Goal: Task Accomplishment & Management: Use online tool/utility

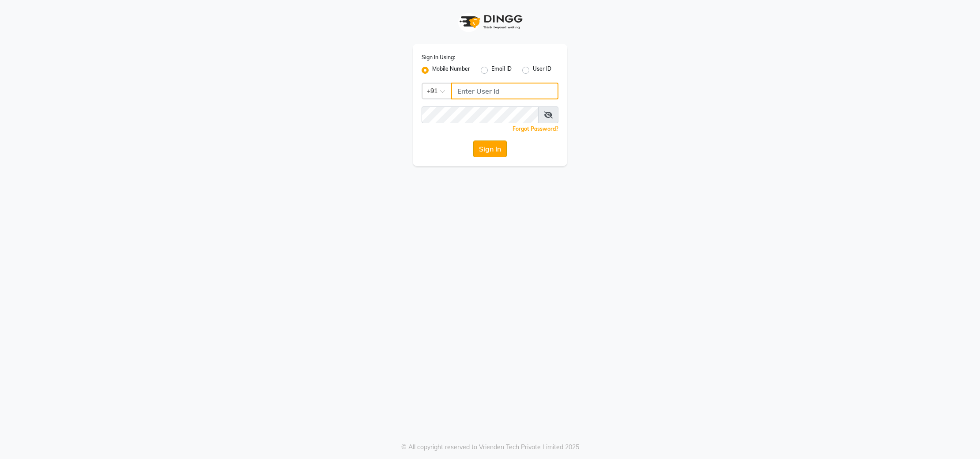
type input "9908500970"
click at [492, 151] on button "Sign In" at bounding box center [490, 148] width 34 height 17
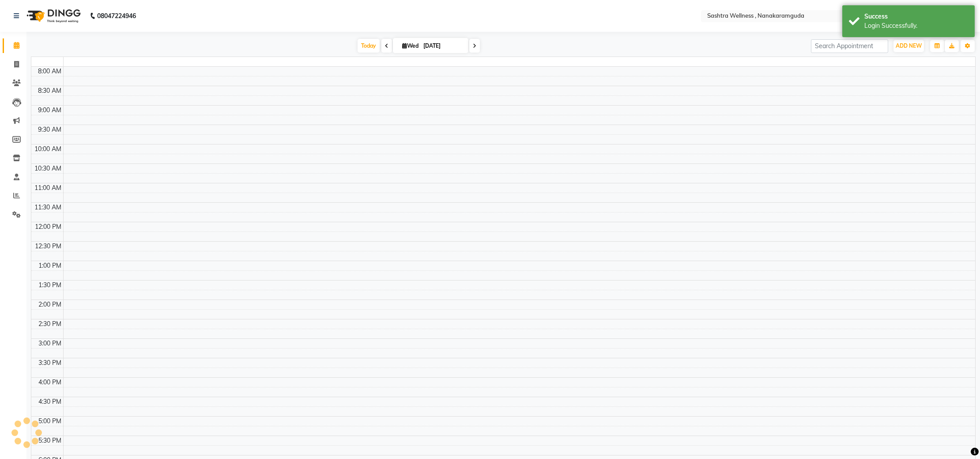
select select "en"
click at [11, 198] on span at bounding box center [16, 196] width 15 height 10
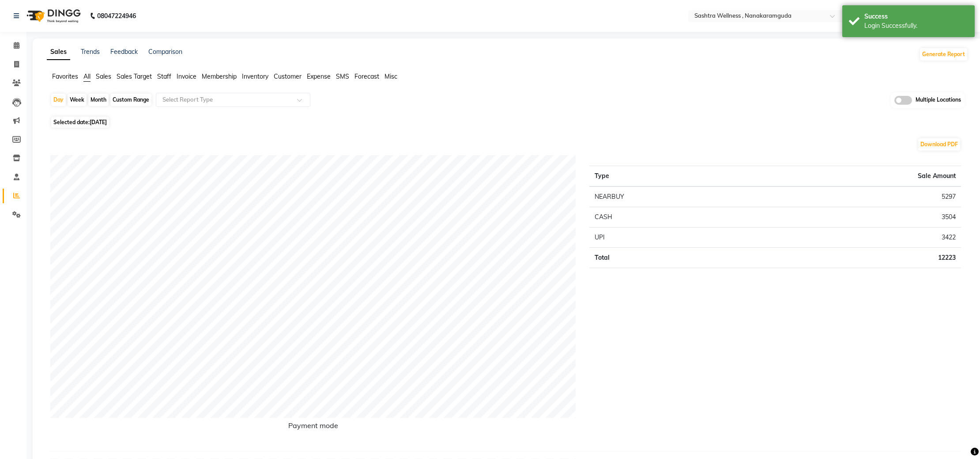
click at [906, 101] on span at bounding box center [904, 100] width 18 height 9
click at [895, 102] on input "checkbox" at bounding box center [895, 102] width 0 height 0
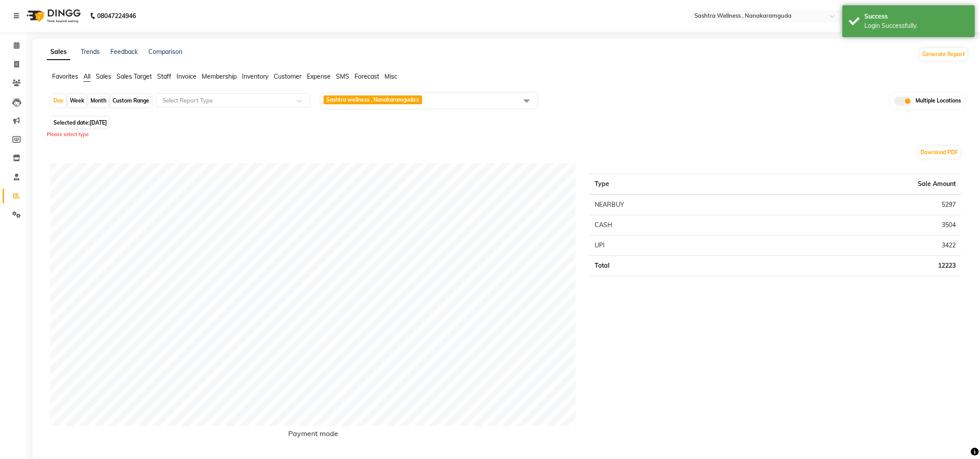
drag, startPoint x: 529, startPoint y: 99, endPoint x: 525, endPoint y: 103, distance: 5.6
click at [529, 100] on span at bounding box center [527, 100] width 18 height 17
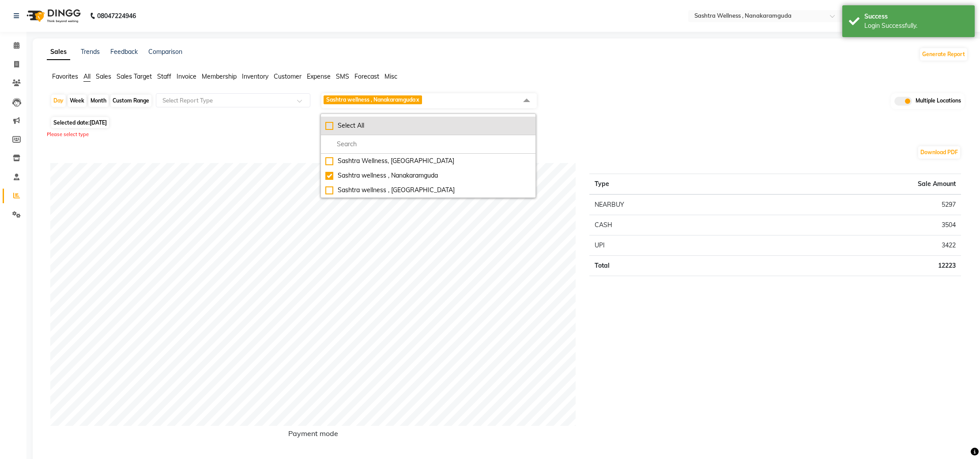
click at [403, 120] on li "Select All" at bounding box center [428, 126] width 215 height 19
checkbox input "true"
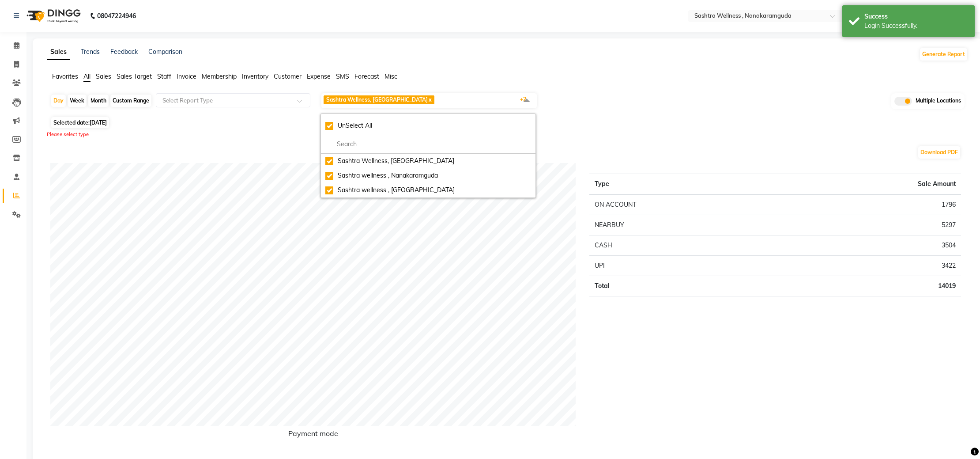
click at [750, 125] on div "Selected date: [DATE]" at bounding box center [509, 122] width 918 height 9
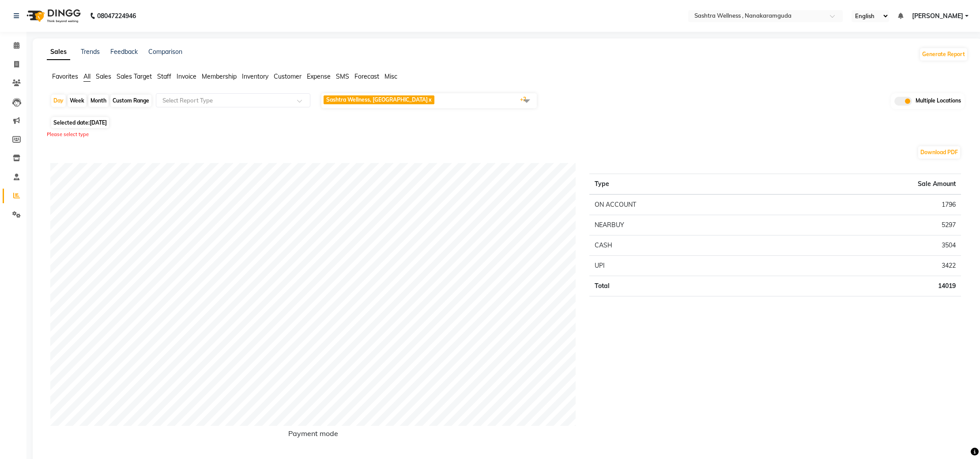
click at [103, 101] on div "Month" at bounding box center [98, 100] width 20 height 12
select select "9"
select select "2025"
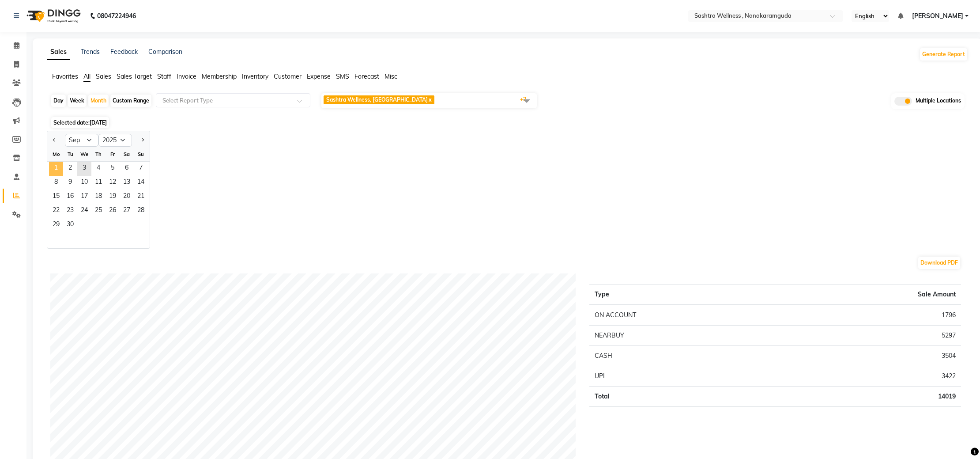
click at [59, 169] on span "1" at bounding box center [56, 169] width 14 height 14
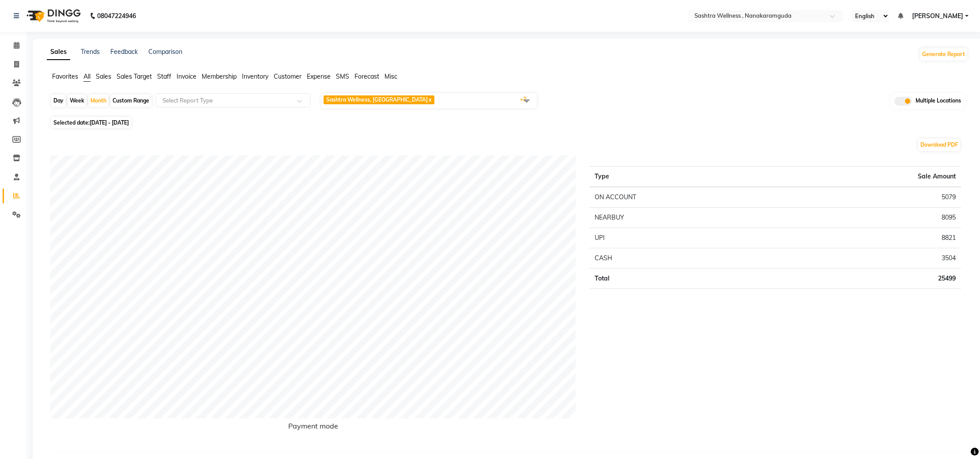
click at [526, 101] on span at bounding box center [527, 100] width 18 height 17
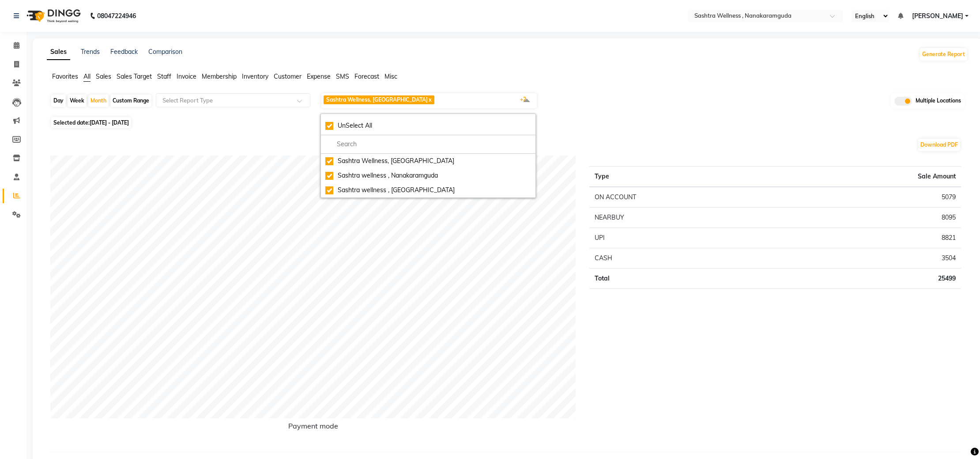
click at [650, 110] on div "Day Week Month Custom Range Select Report Type Sashtra Wellness, [GEOGRAPHIC_DA…" at bounding box center [507, 103] width 914 height 22
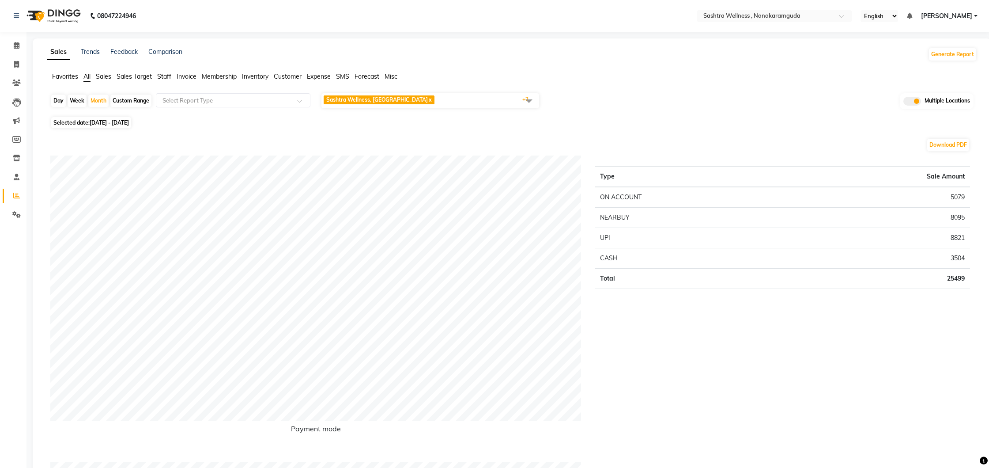
click at [528, 100] on span at bounding box center [529, 100] width 18 height 17
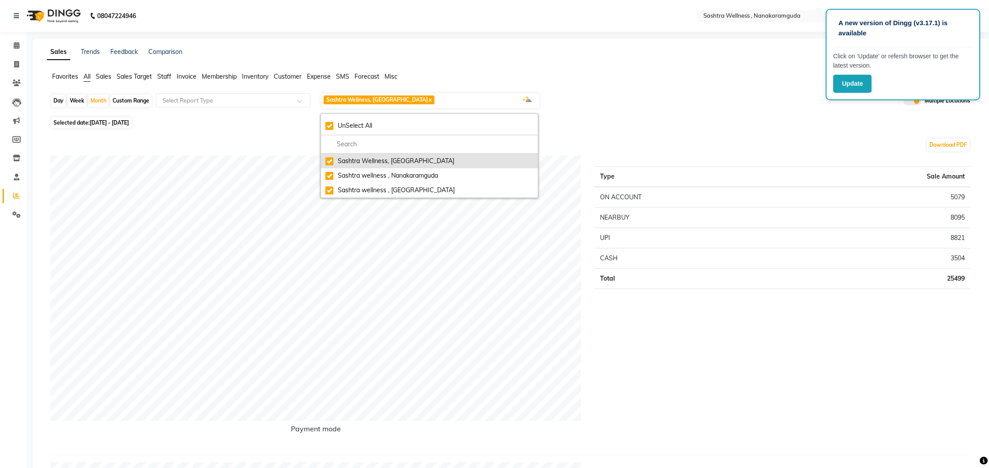
click at [406, 163] on div "Sashtra Wellness, [GEOGRAPHIC_DATA]" at bounding box center [429, 160] width 208 height 9
checkbox input "false"
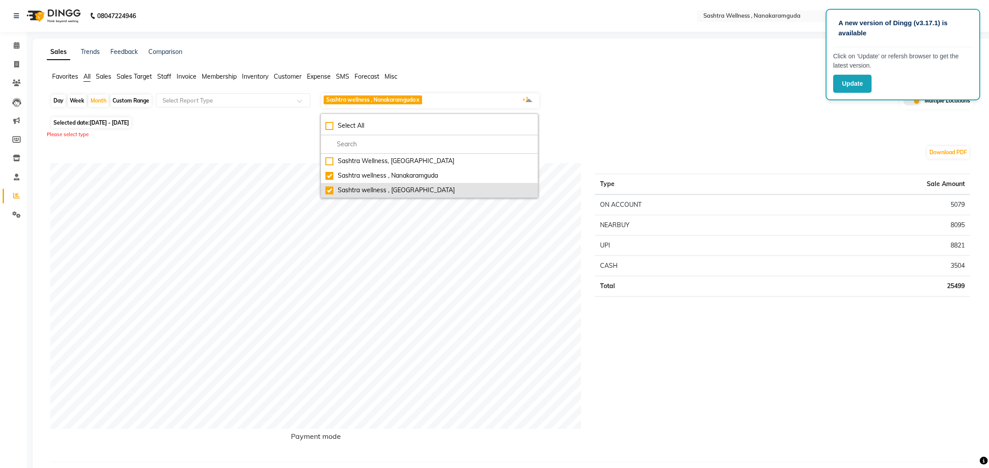
click at [415, 186] on div "Sashtra wellness , [GEOGRAPHIC_DATA]" at bounding box center [429, 189] width 208 height 9
checkbox input "false"
click at [630, 147] on div "Download PDF" at bounding box center [510, 152] width 920 height 14
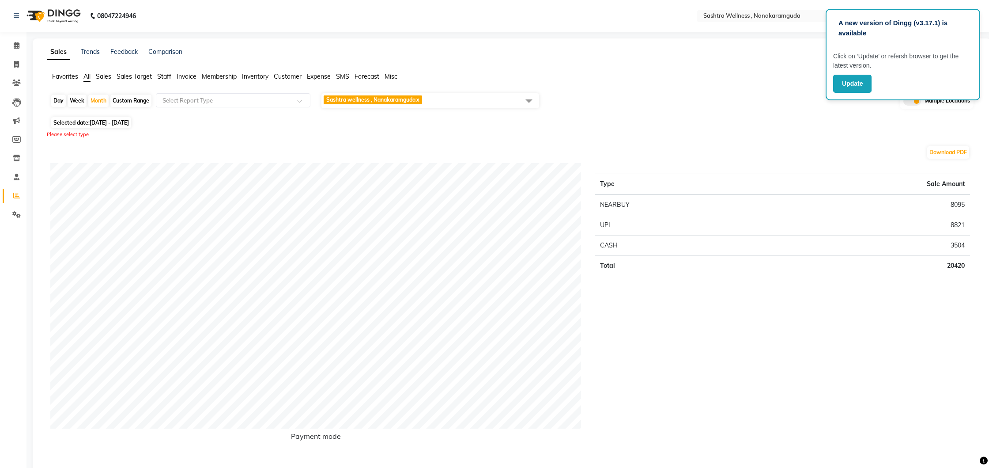
click at [528, 102] on span at bounding box center [529, 100] width 18 height 17
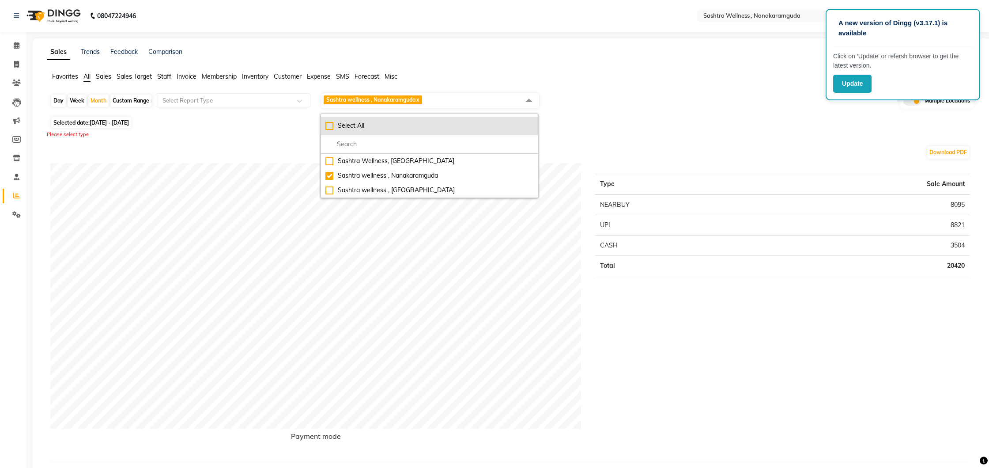
click at [425, 132] on li "Select All" at bounding box center [429, 126] width 217 height 19
checkbox input "true"
click at [560, 113] on div "Day Week Month Custom Range Select Report Type Sashtra Wellness, [GEOGRAPHIC_DA…" at bounding box center [511, 103] width 923 height 22
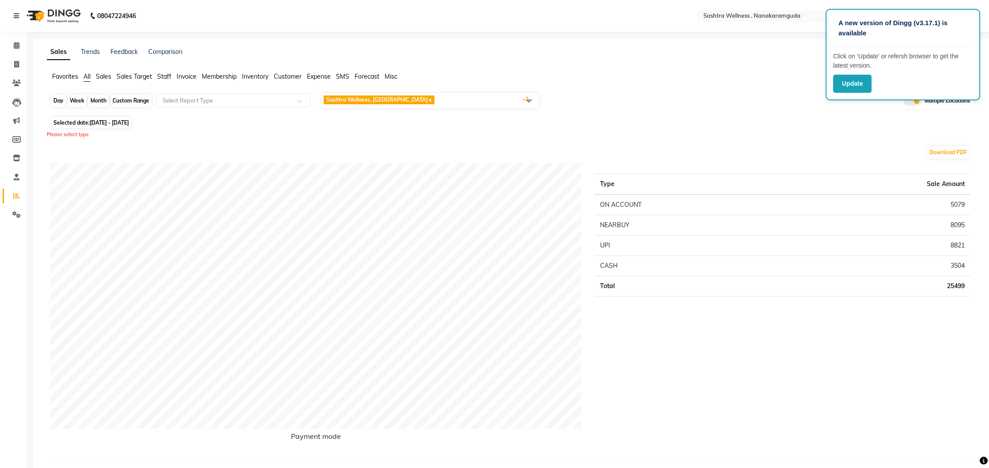
click at [97, 99] on div "Month" at bounding box center [98, 100] width 20 height 12
select select "9"
select select "2025"
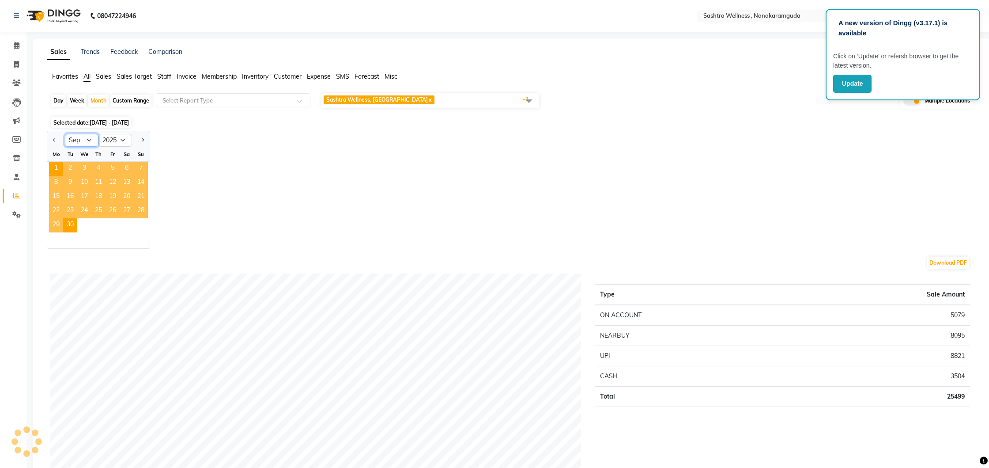
click at [90, 143] on select "Jan Feb Mar Apr May Jun [DATE] Aug Sep Oct Nov Dec" at bounding box center [82, 140] width 34 height 13
select select "8"
click at [65, 134] on select "Jan Feb Mar Apr May Jun [DATE] Aug Sep Oct Nov Dec" at bounding box center [82, 140] width 34 height 13
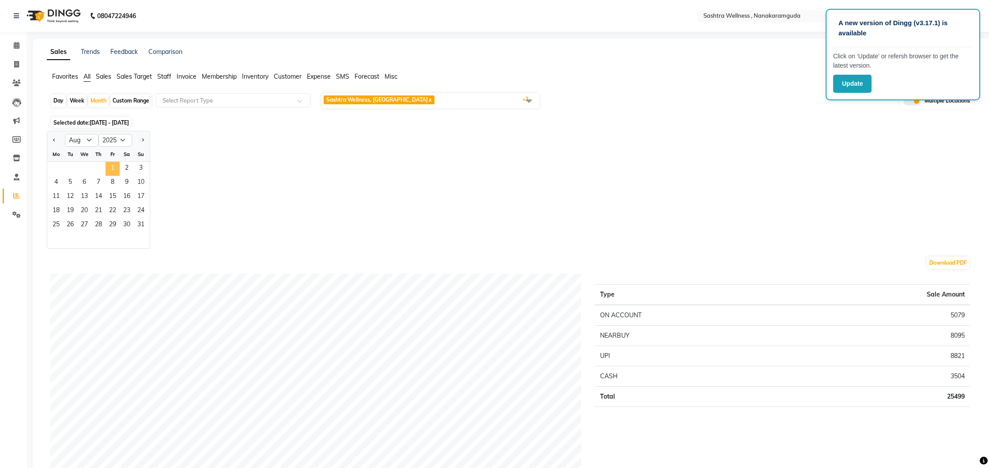
click at [109, 166] on span "1" at bounding box center [113, 169] width 14 height 14
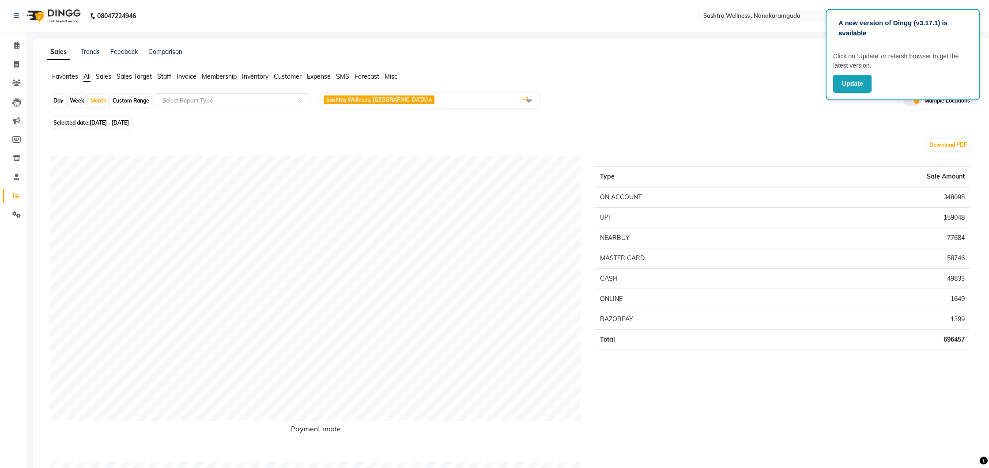
click at [529, 101] on span at bounding box center [529, 100] width 18 height 17
click at [623, 111] on div "Day Week Month Custom Range Select Report Type Sashtra Wellness, [GEOGRAPHIC_DA…" at bounding box center [511, 103] width 923 height 22
click at [529, 102] on span at bounding box center [529, 100] width 18 height 17
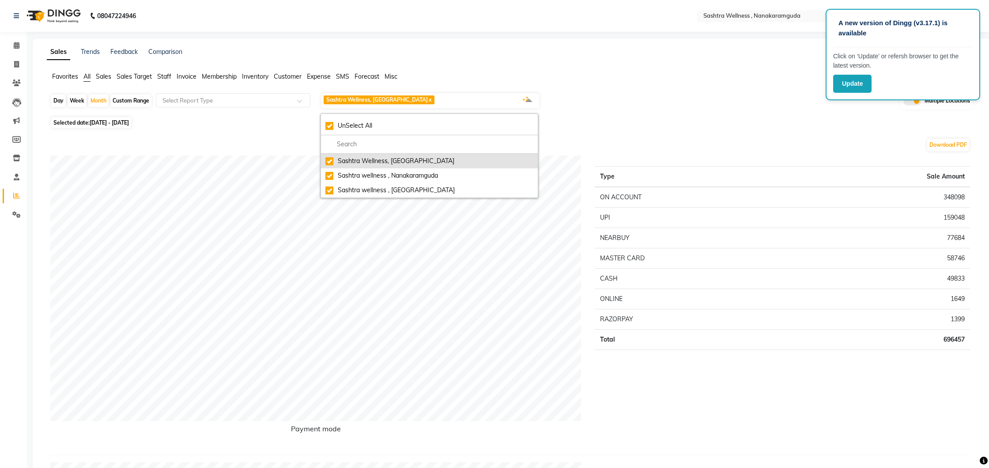
click at [407, 162] on div "Sashtra Wellness, [GEOGRAPHIC_DATA]" at bounding box center [429, 160] width 208 height 9
checkbox input "false"
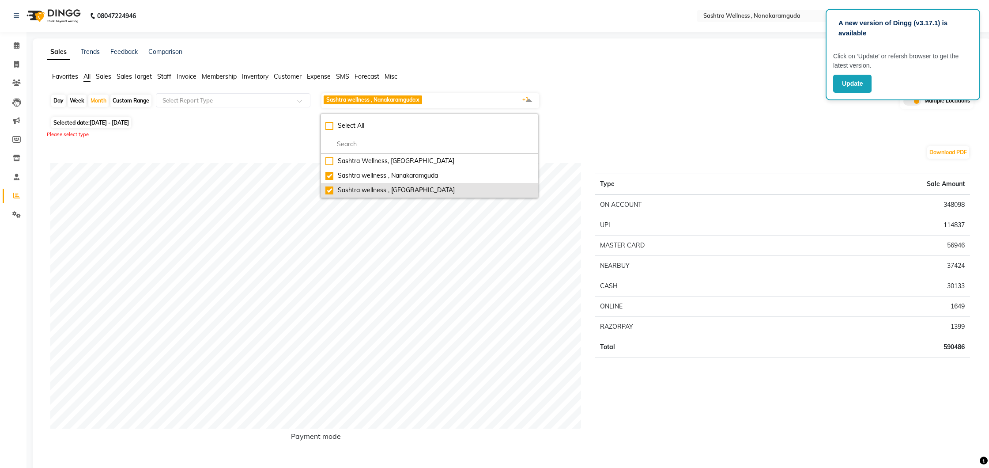
click at [427, 185] on li "Sashtra wellness , [GEOGRAPHIC_DATA]" at bounding box center [429, 190] width 217 height 15
checkbox input "false"
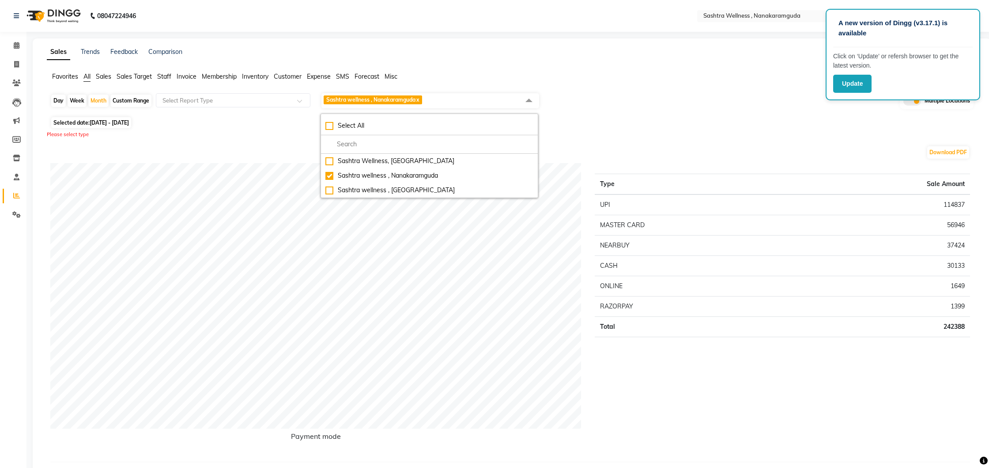
click at [642, 126] on div "Selected date: [DATE] - [DATE]" at bounding box center [513, 122] width 927 height 9
click at [532, 102] on span at bounding box center [529, 100] width 18 height 17
click at [385, 124] on div "Select All" at bounding box center [429, 125] width 208 height 9
checkbox input "true"
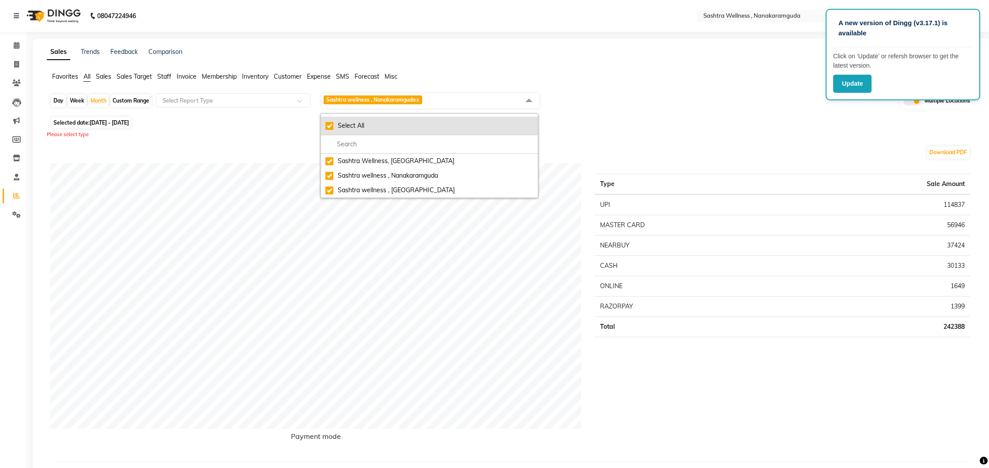
checkbox input "true"
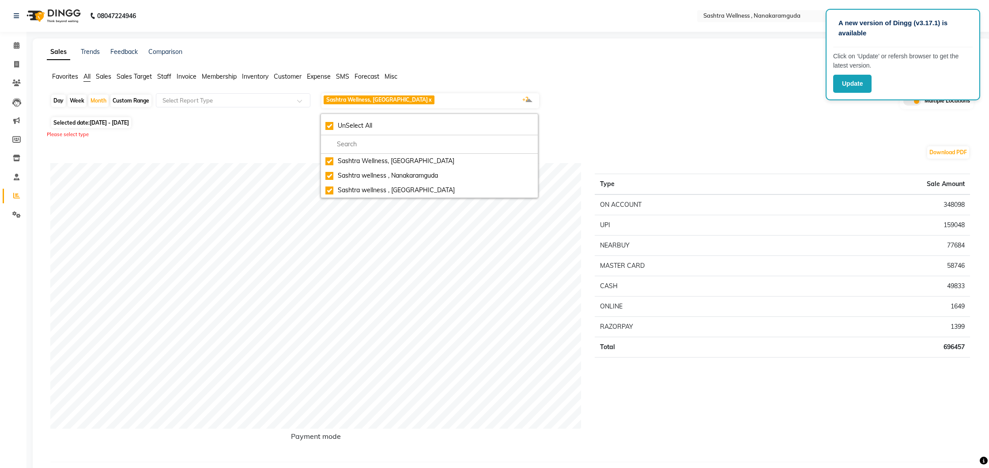
click at [626, 125] on div "Selected date: [DATE] - [DATE]" at bounding box center [513, 122] width 927 height 9
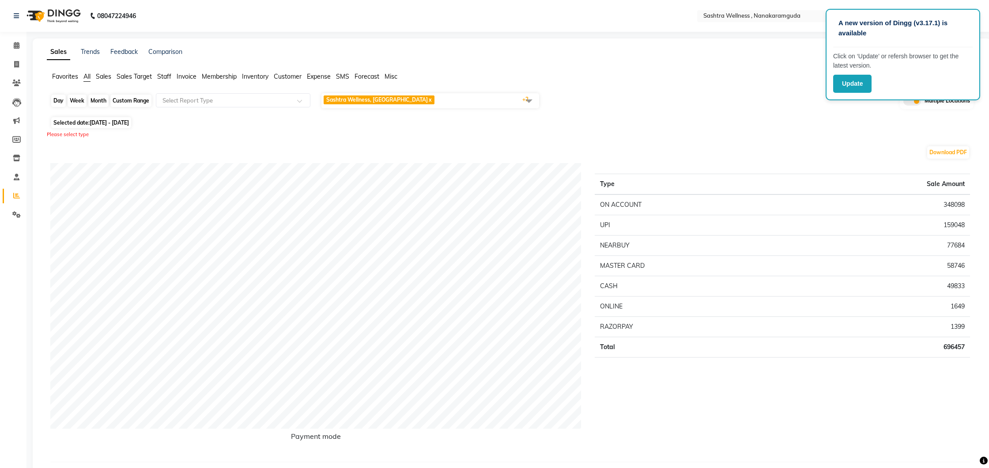
click at [102, 101] on div "Month" at bounding box center [98, 100] width 20 height 12
select select "8"
select select "2025"
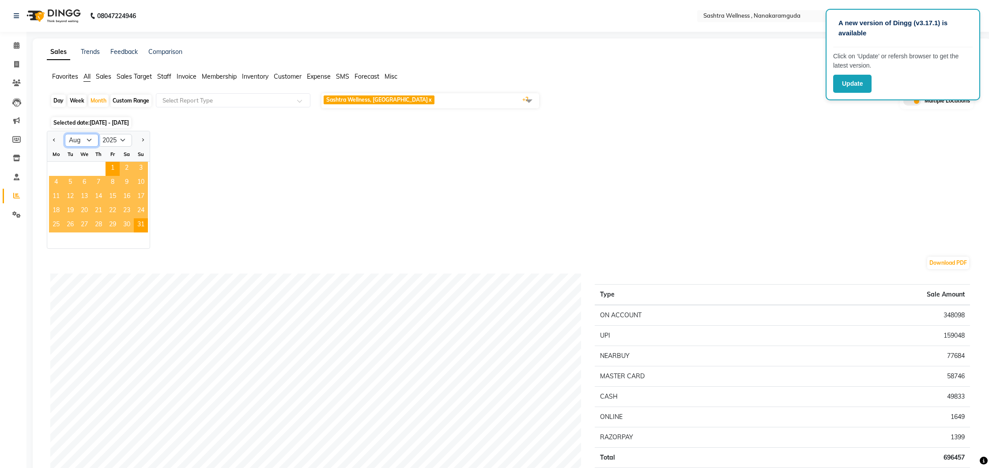
click at [88, 140] on select "Jan Feb Mar Apr May Jun [DATE] Aug Sep Oct Nov Dec" at bounding box center [82, 140] width 34 height 13
select select "9"
click at [65, 134] on select "Jan Feb Mar Apr May Jun [DATE] Aug Sep Oct Nov Dec" at bounding box center [82, 140] width 34 height 13
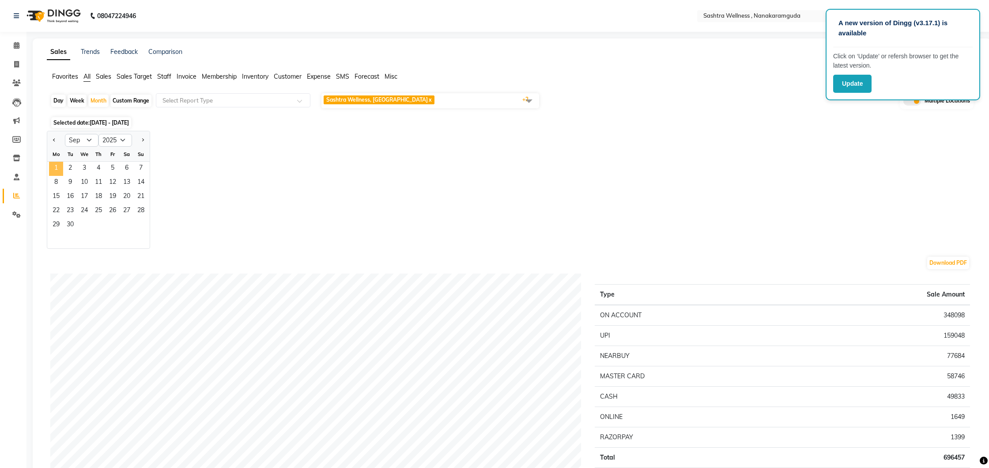
click at [58, 168] on span "1" at bounding box center [56, 169] width 14 height 14
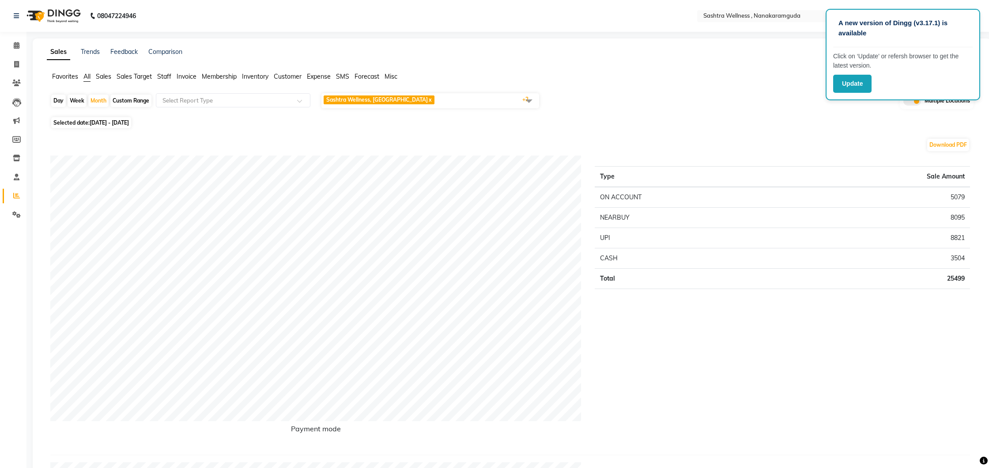
click at [527, 126] on div "Selected date: [DATE] - [DATE]" at bounding box center [513, 122] width 927 height 9
